Goal: Obtain resource: Obtain resource

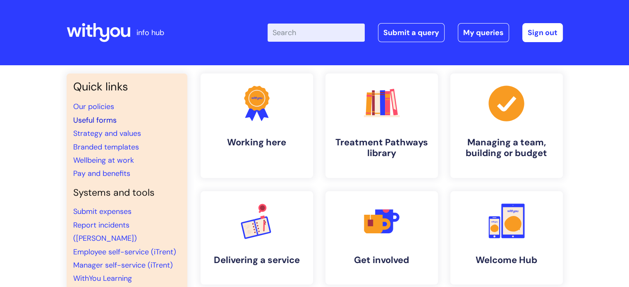
click at [102, 119] on link "Useful forms" at bounding box center [94, 120] width 43 height 10
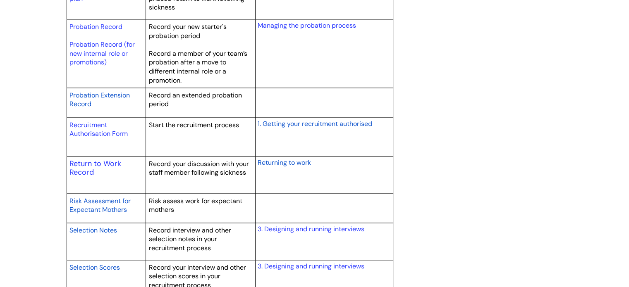
scroll to position [1199, 0]
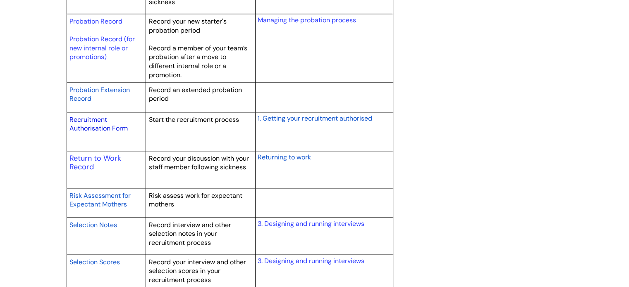
click at [96, 125] on link "Recruitment Authorisation Form" at bounding box center [98, 124] width 58 height 18
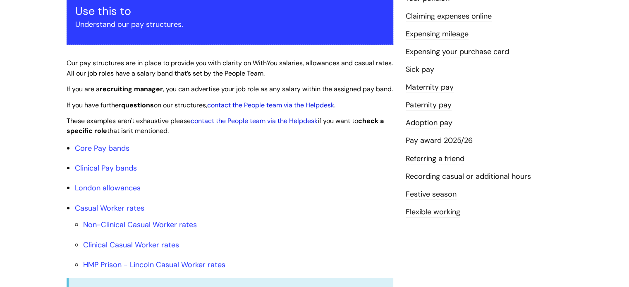
scroll to position [248, 0]
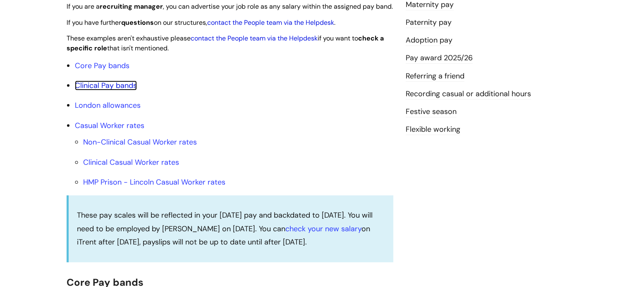
click at [94, 91] on link "Clinical Pay bands" at bounding box center [106, 86] width 62 height 10
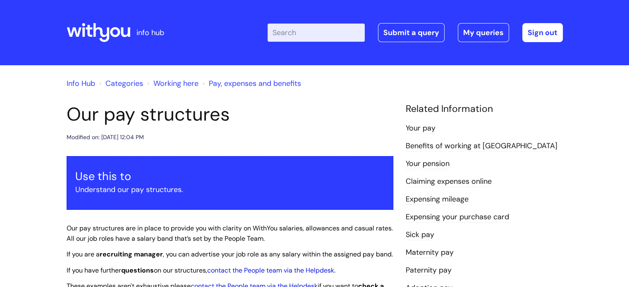
click at [315, 32] on input "Enter your search term here..." at bounding box center [315, 33] width 97 height 18
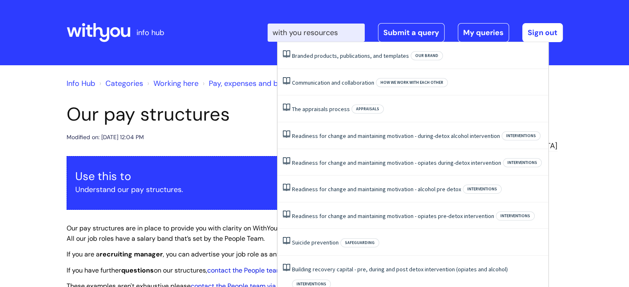
type input "with you resources"
click button "Search" at bounding box center [0, 0] width 0 height 0
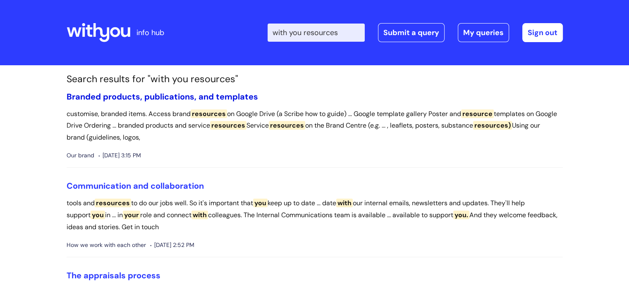
click at [163, 96] on link "Branded products, publications, and templates" at bounding box center [162, 96] width 191 height 11
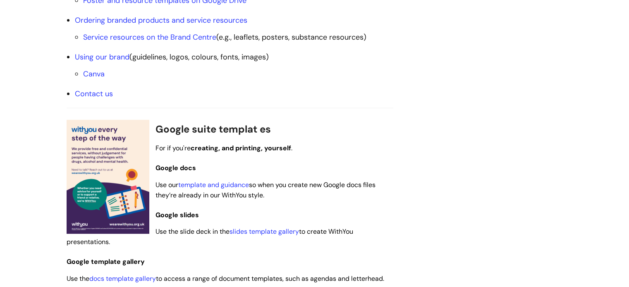
scroll to position [413, 0]
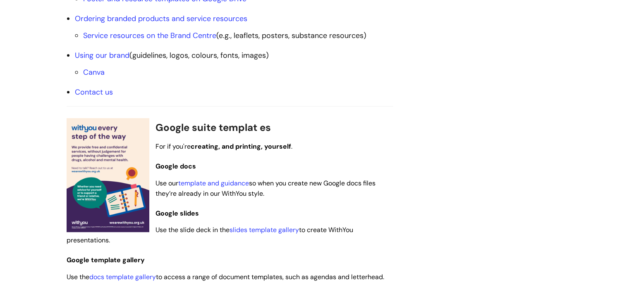
click at [104, 164] on img at bounding box center [108, 175] width 83 height 114
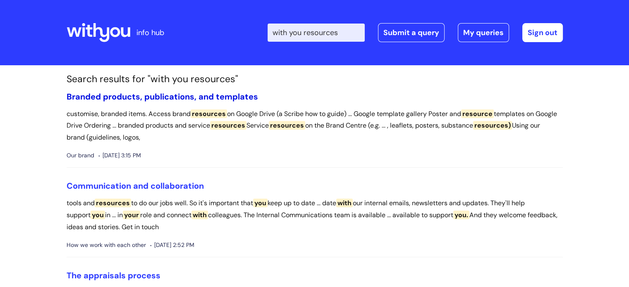
click at [225, 98] on link "Branded products, publications, and templates" at bounding box center [162, 96] width 191 height 11
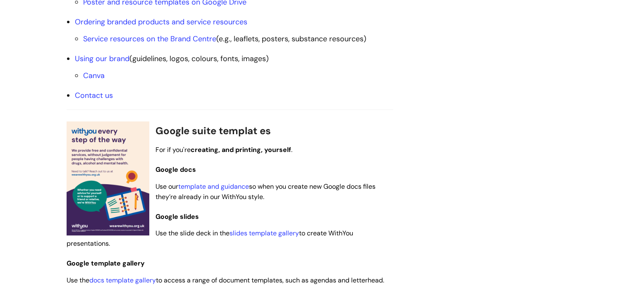
scroll to position [413, 0]
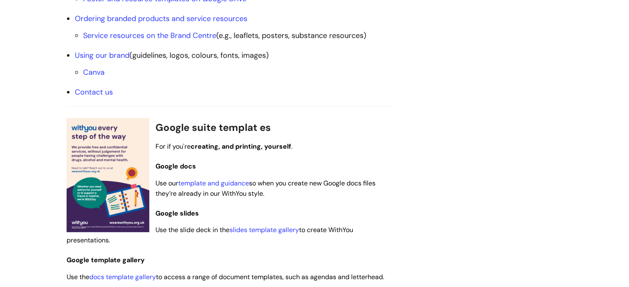
click at [119, 167] on img at bounding box center [108, 175] width 83 height 114
